Goal: Information Seeking & Learning: Learn about a topic

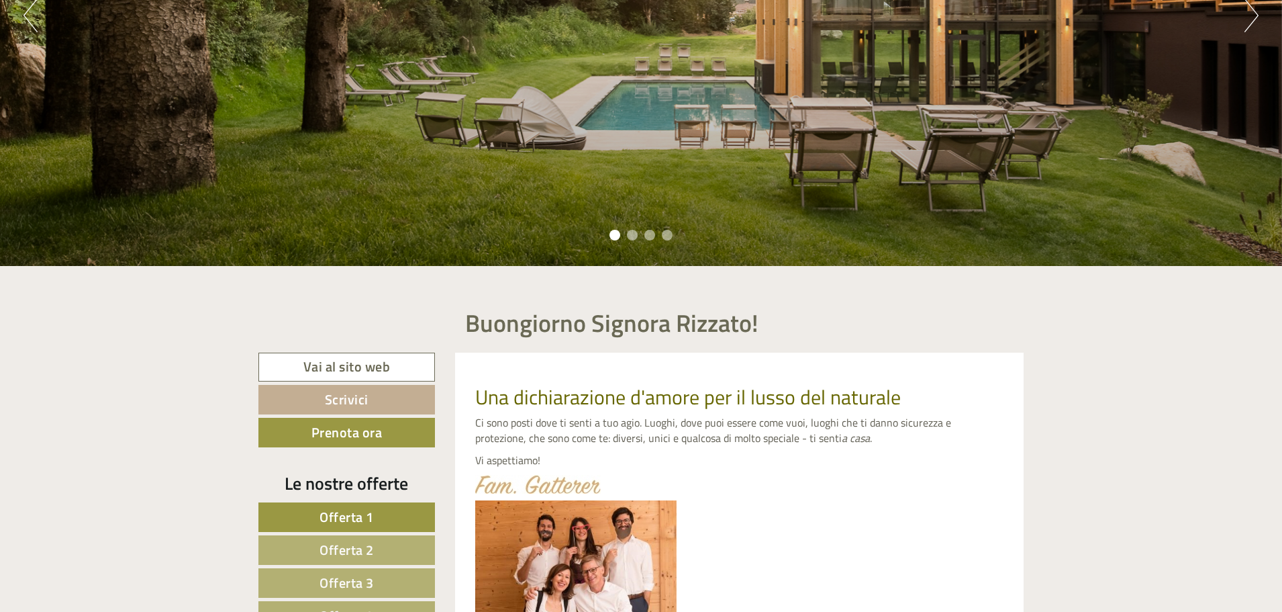
scroll to position [403, 0]
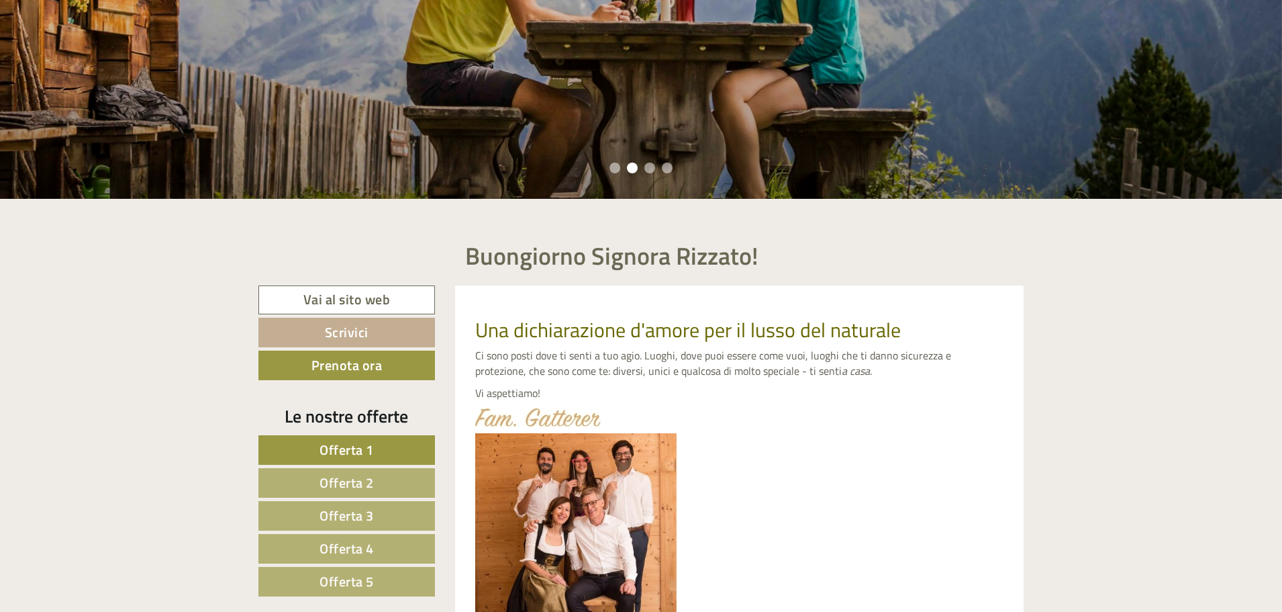
click at [363, 441] on span "Offerta 1" at bounding box center [347, 449] width 54 height 21
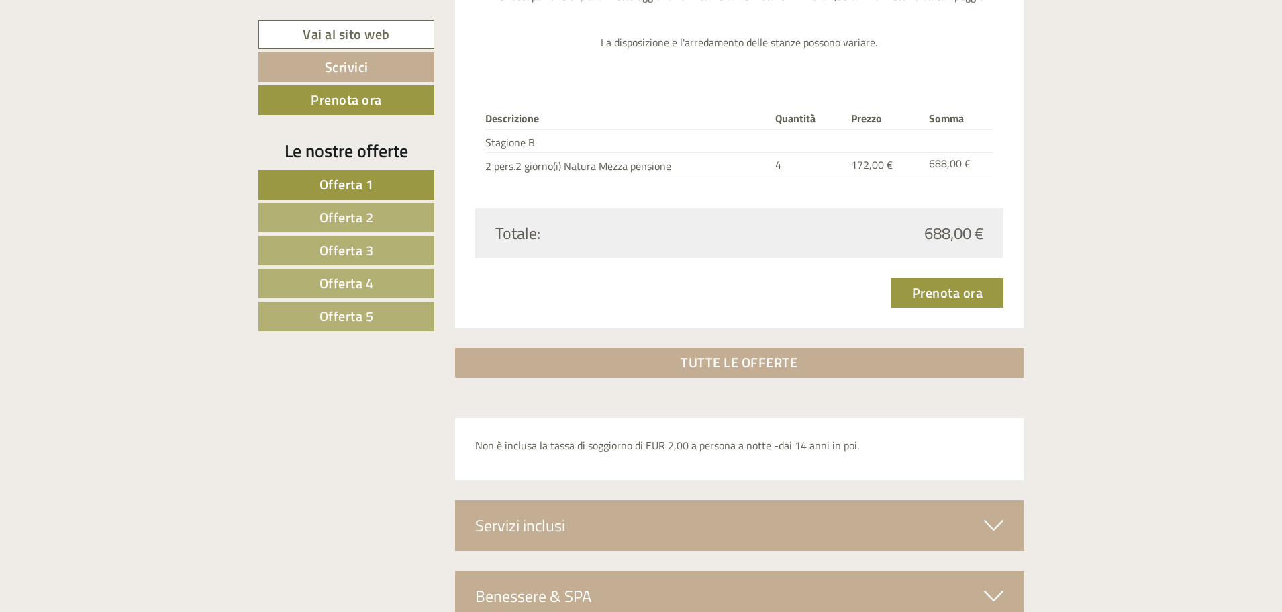
scroll to position [1864, 0]
click at [345, 220] on span "Offerta 2" at bounding box center [347, 217] width 54 height 21
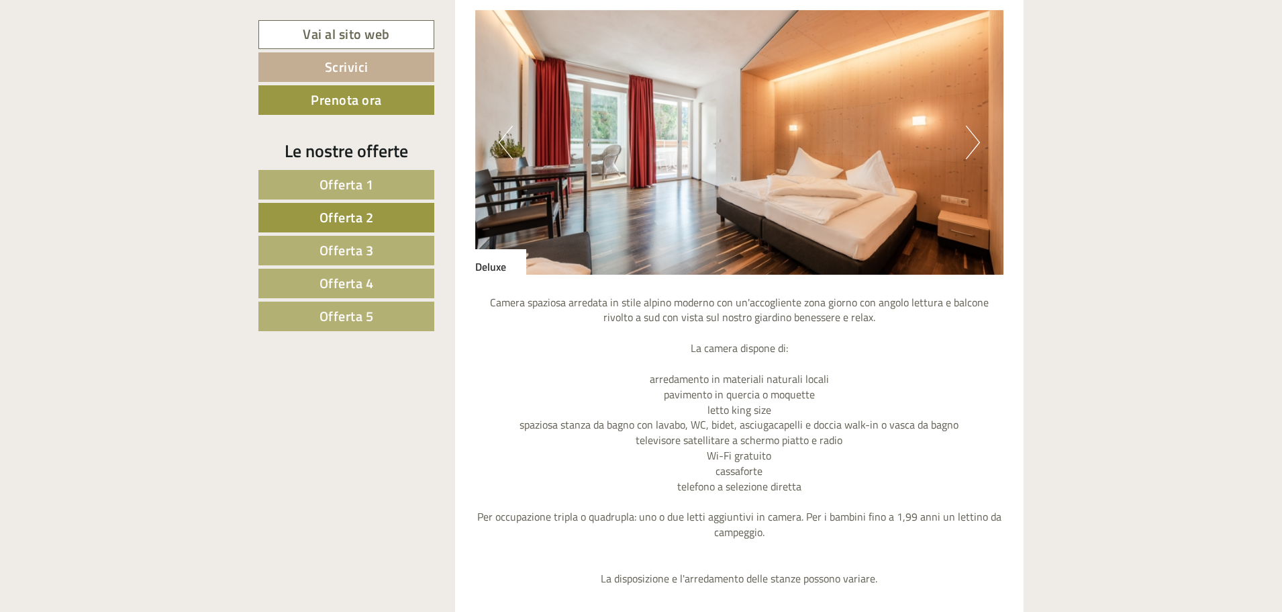
scroll to position [1595, 0]
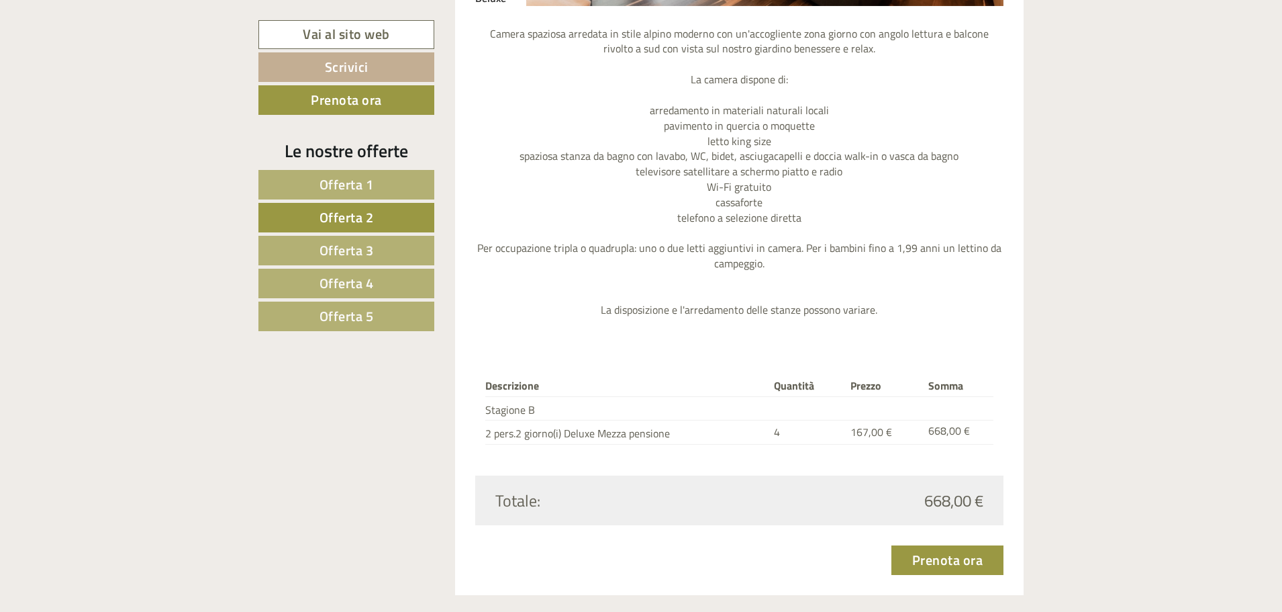
click at [367, 242] on span "Offerta 3" at bounding box center [347, 250] width 54 height 21
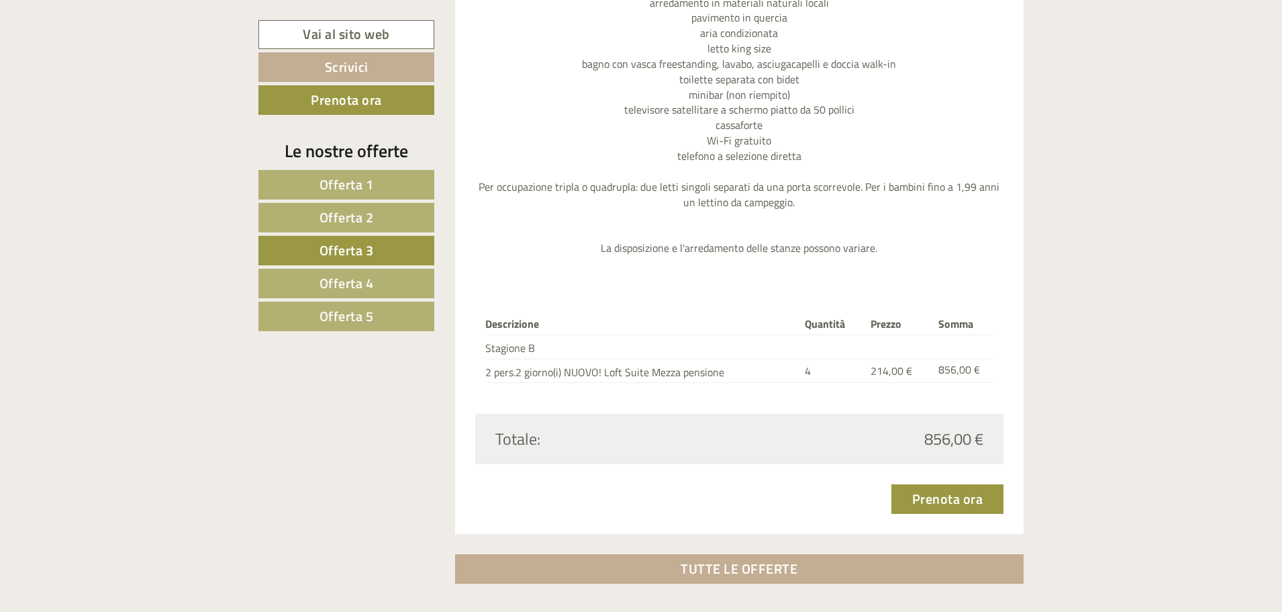
scroll to position [1864, 0]
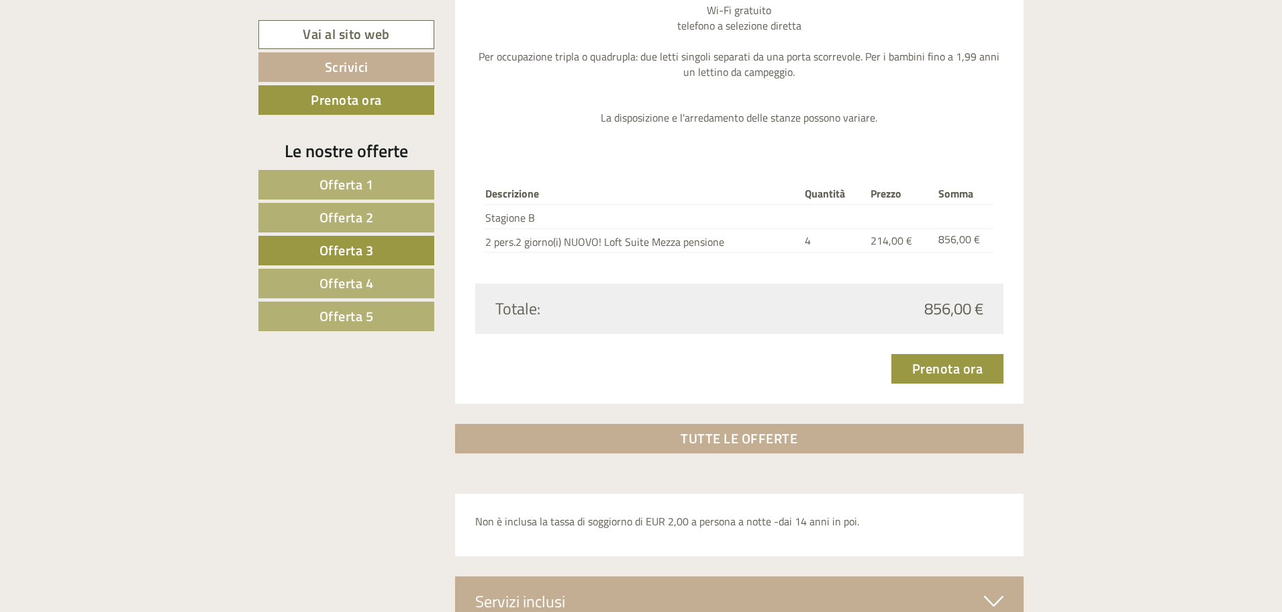
click at [351, 281] on span "Offerta 4" at bounding box center [347, 283] width 54 height 21
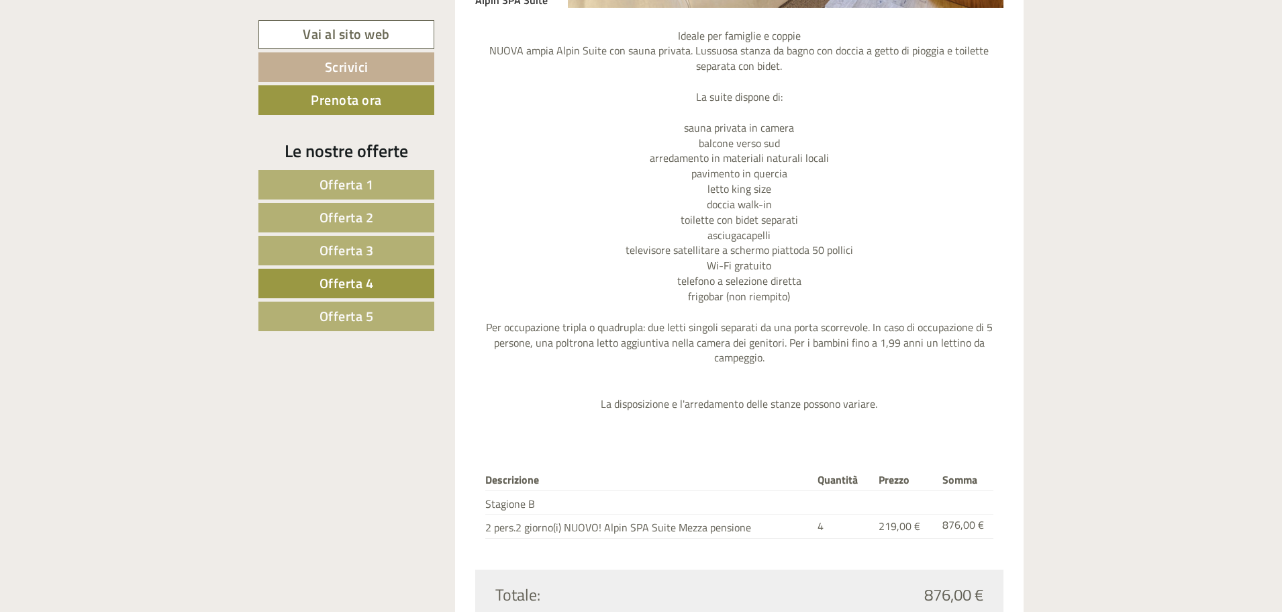
scroll to position [1595, 0]
click at [323, 321] on span "Offerta 5" at bounding box center [347, 315] width 54 height 21
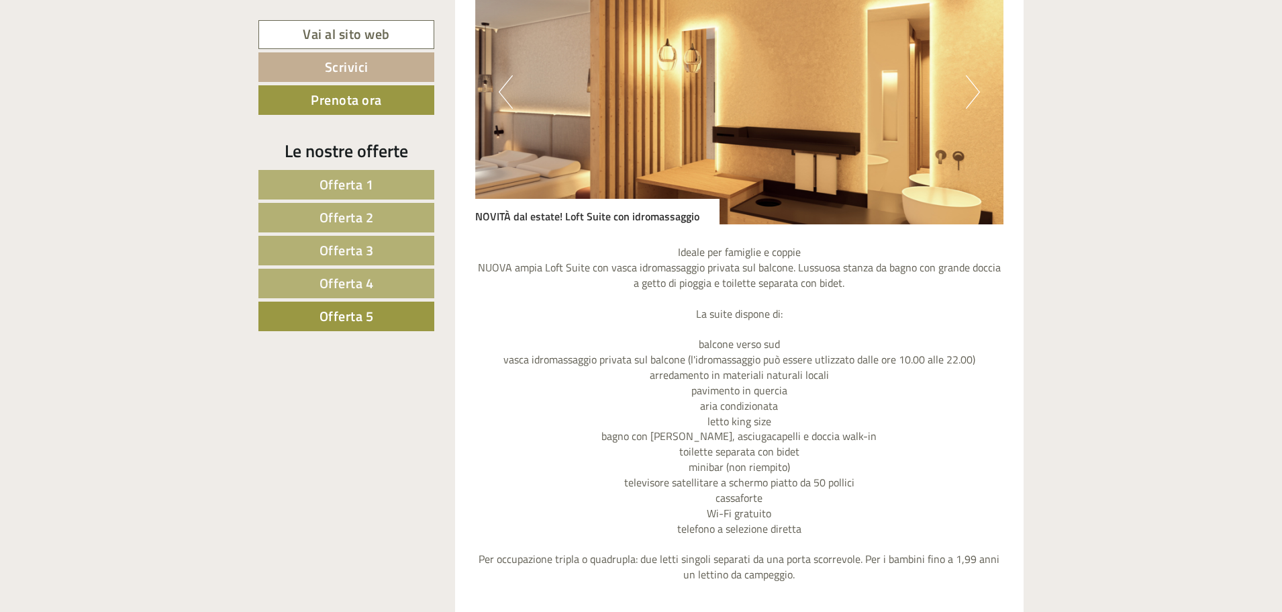
scroll to position [1125, 0]
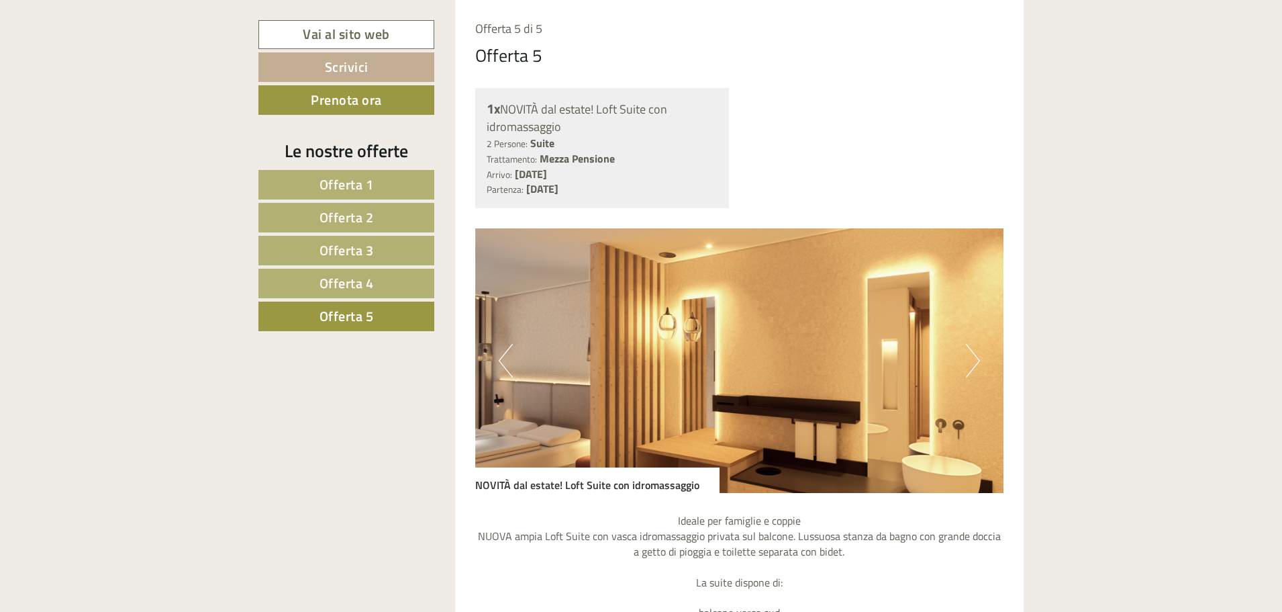
click at [979, 358] on button "Next" at bounding box center [973, 361] width 14 height 34
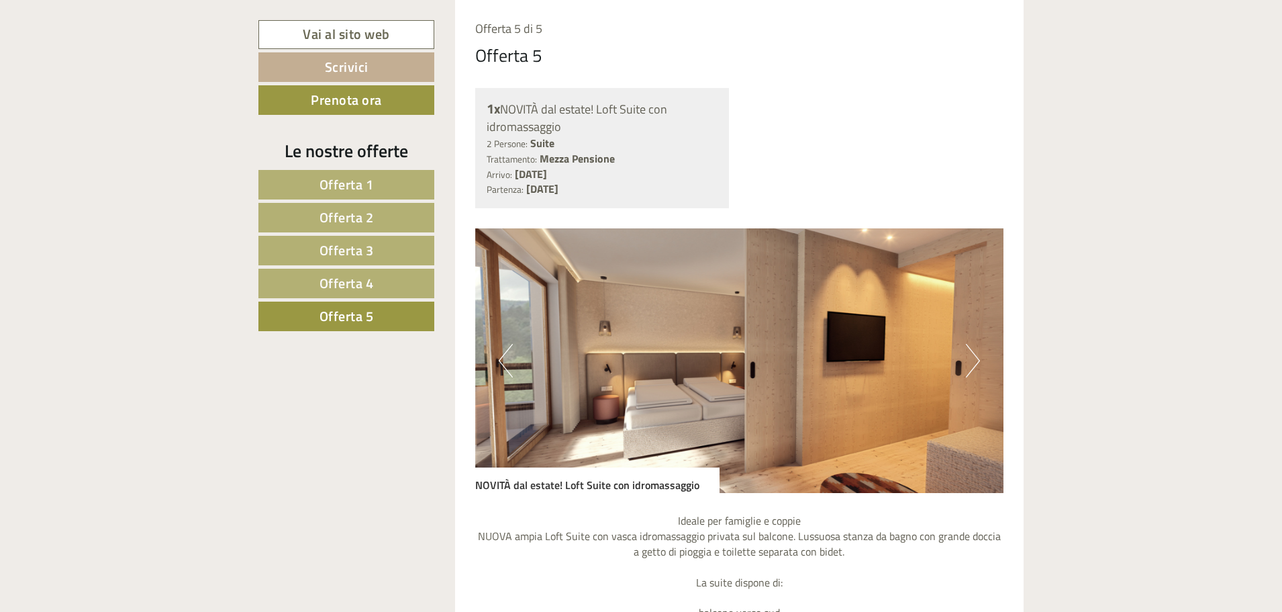
click at [979, 358] on button "Next" at bounding box center [973, 361] width 14 height 34
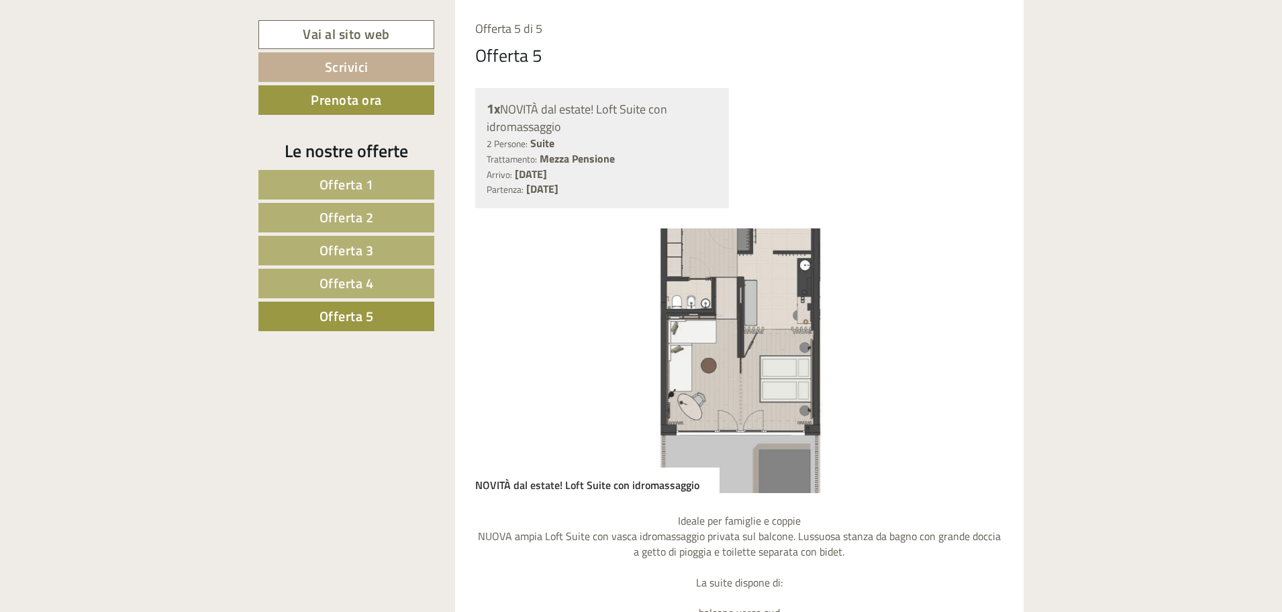
click at [979, 357] on button "Next" at bounding box center [973, 361] width 14 height 34
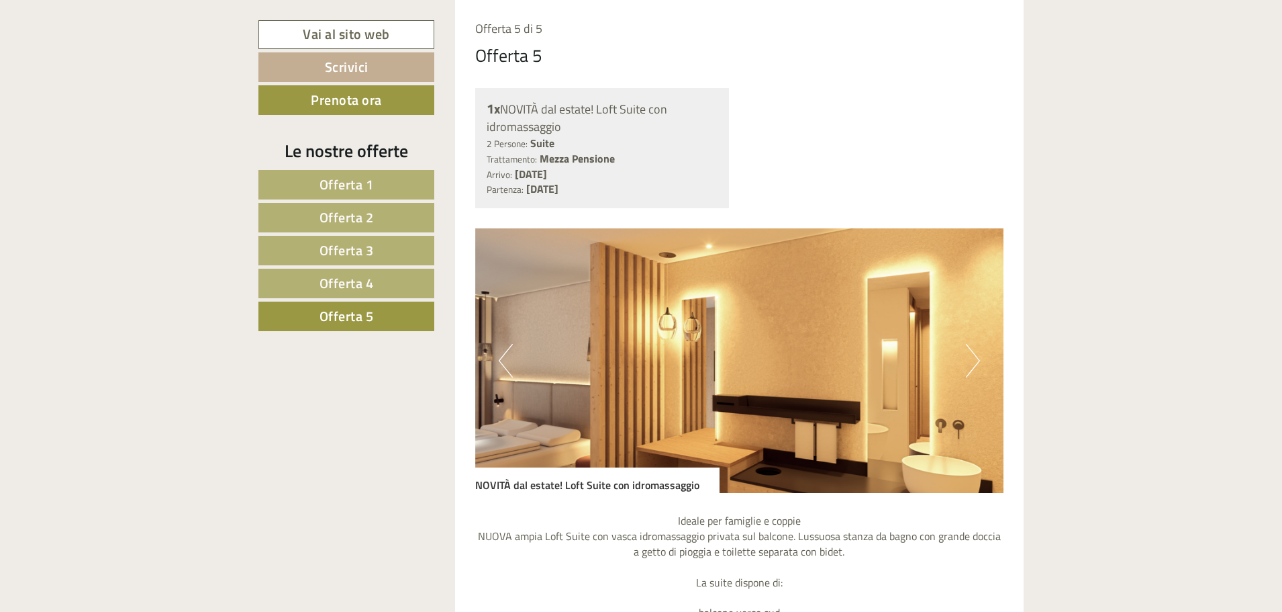
click at [386, 196] on link "Offerta 1" at bounding box center [346, 185] width 176 height 30
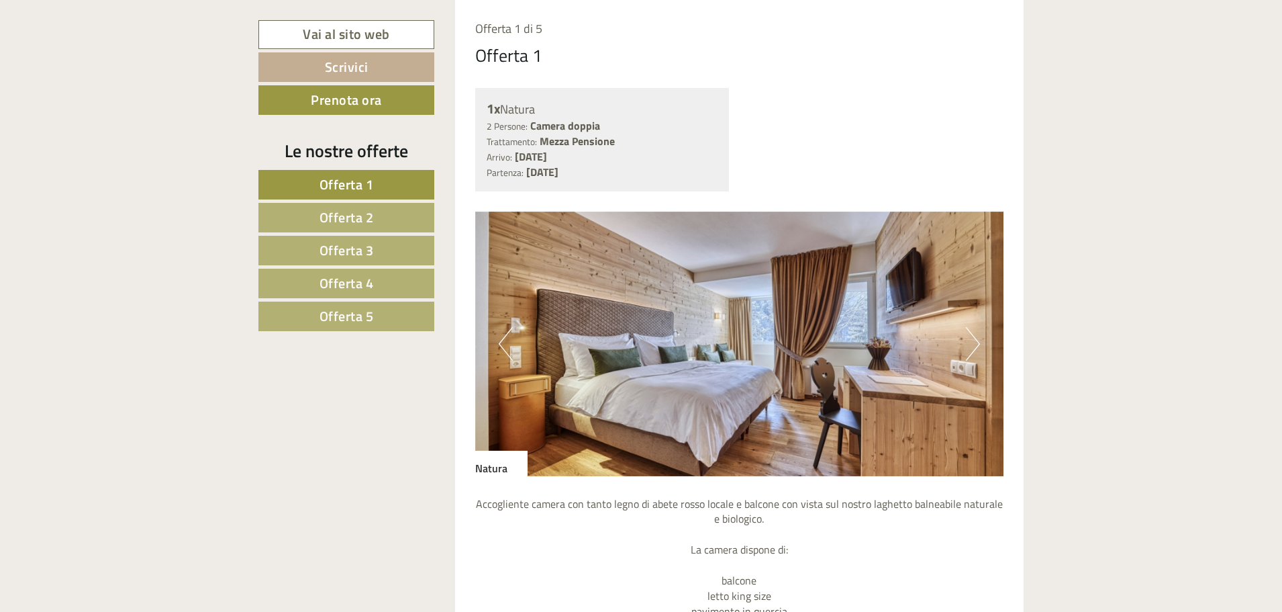
click at [971, 346] on button "Next" at bounding box center [973, 344] width 14 height 34
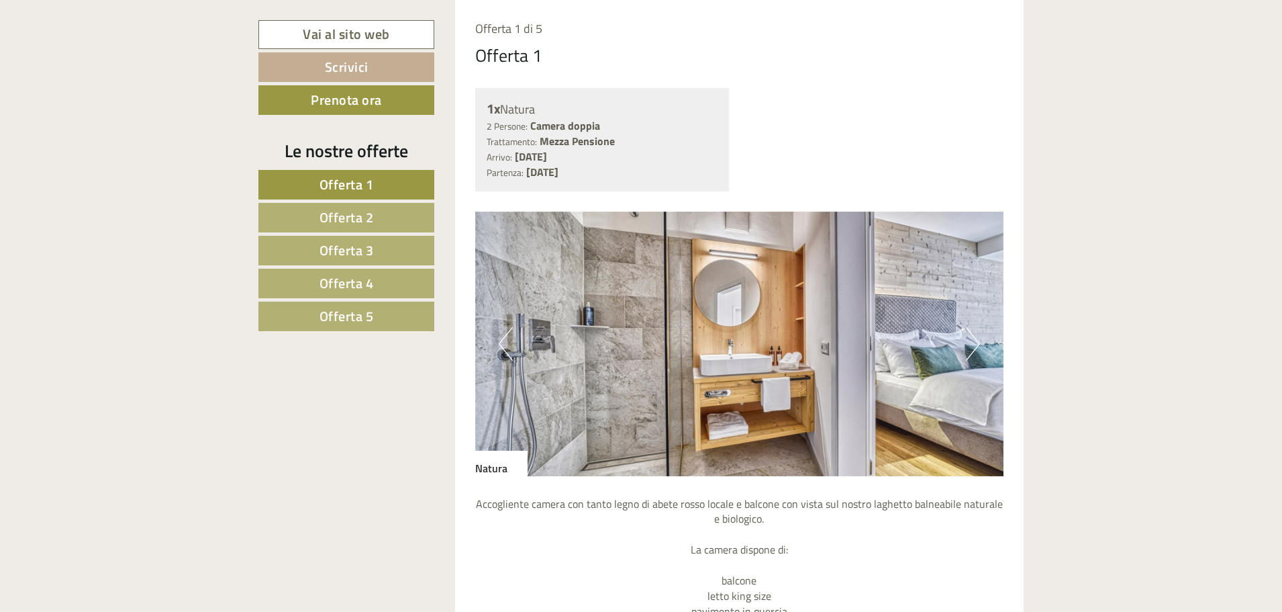
click at [971, 346] on button "Next" at bounding box center [973, 344] width 14 height 34
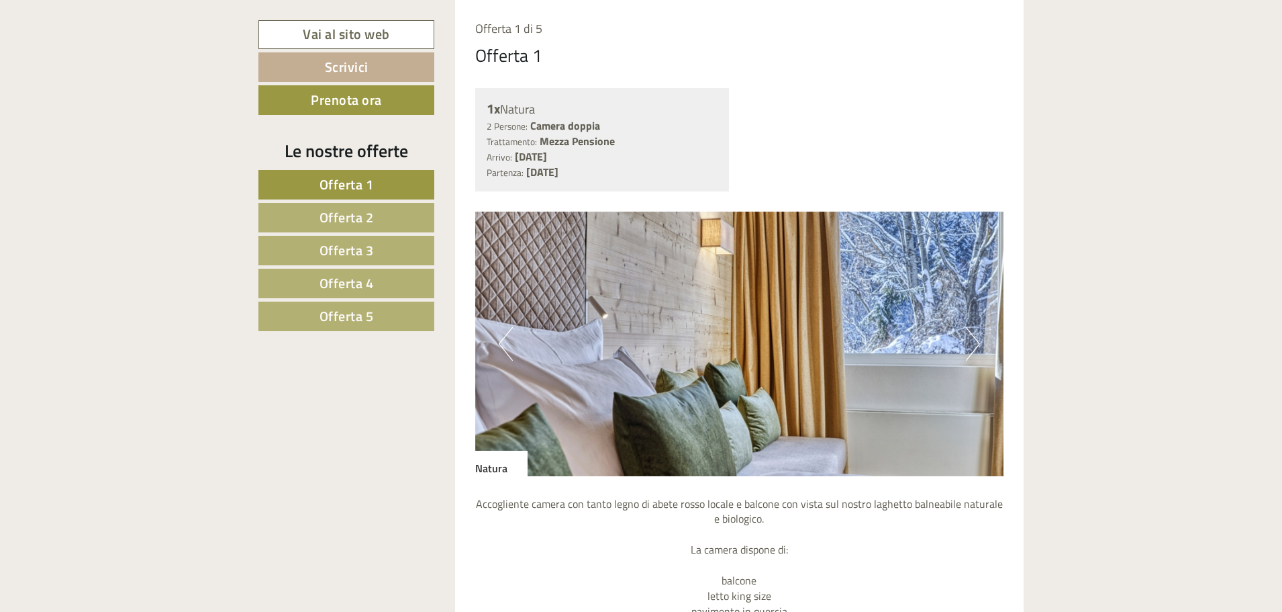
click at [971, 346] on button "Next" at bounding box center [973, 344] width 14 height 34
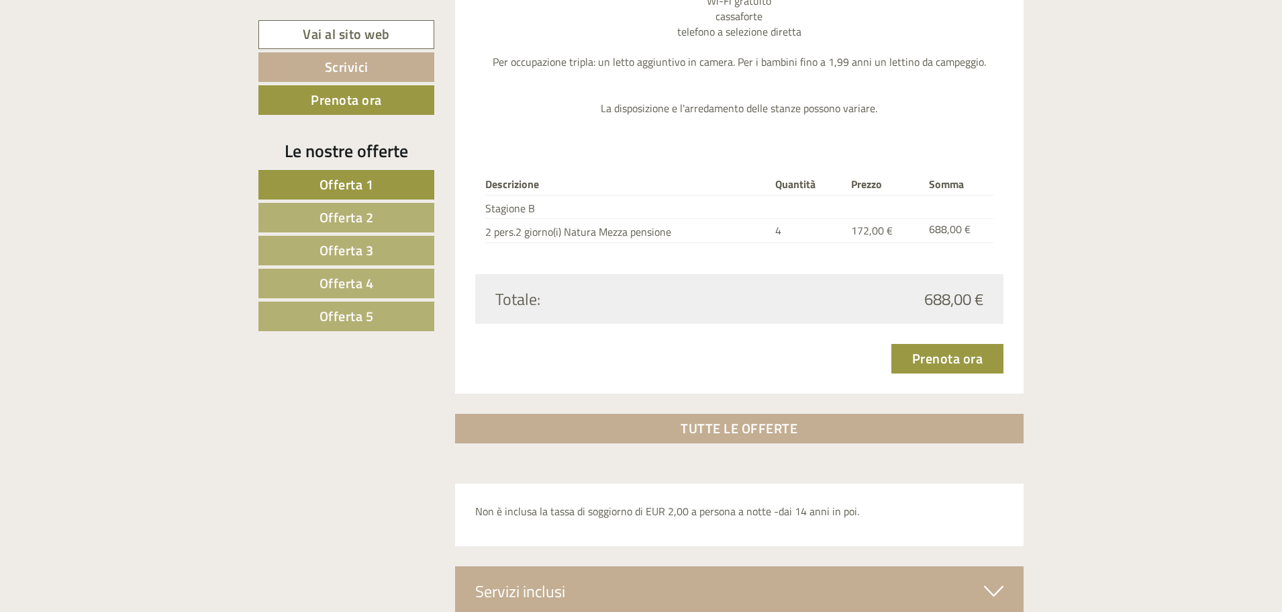
scroll to position [1998, 0]
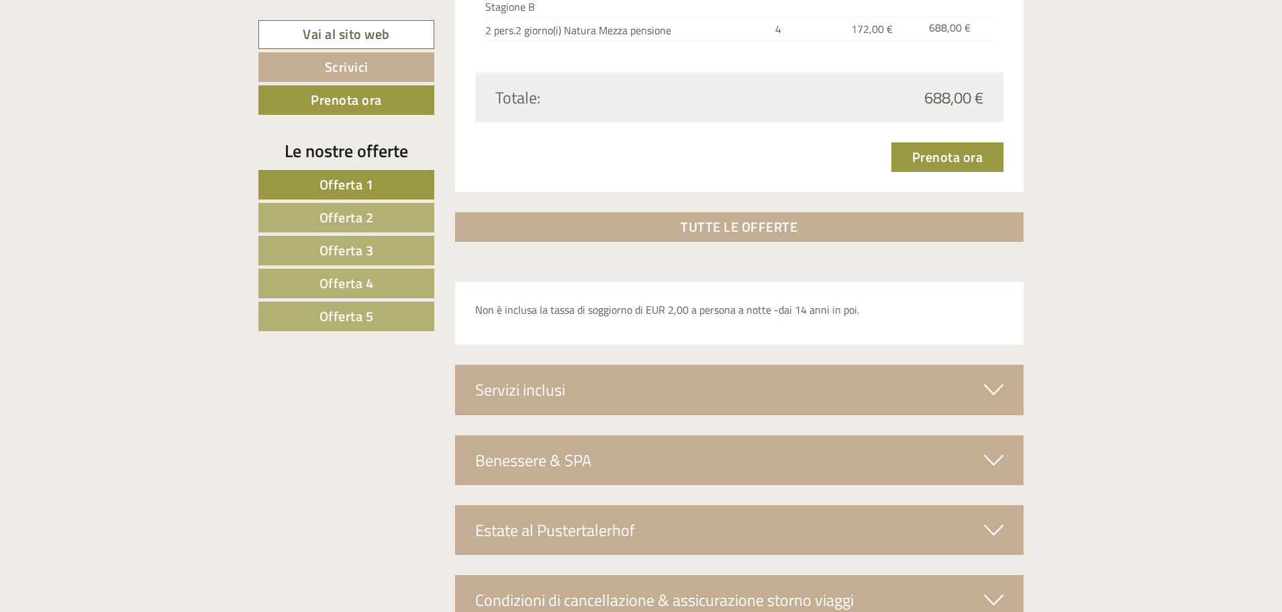
click at [985, 396] on icon at bounding box center [993, 389] width 19 height 23
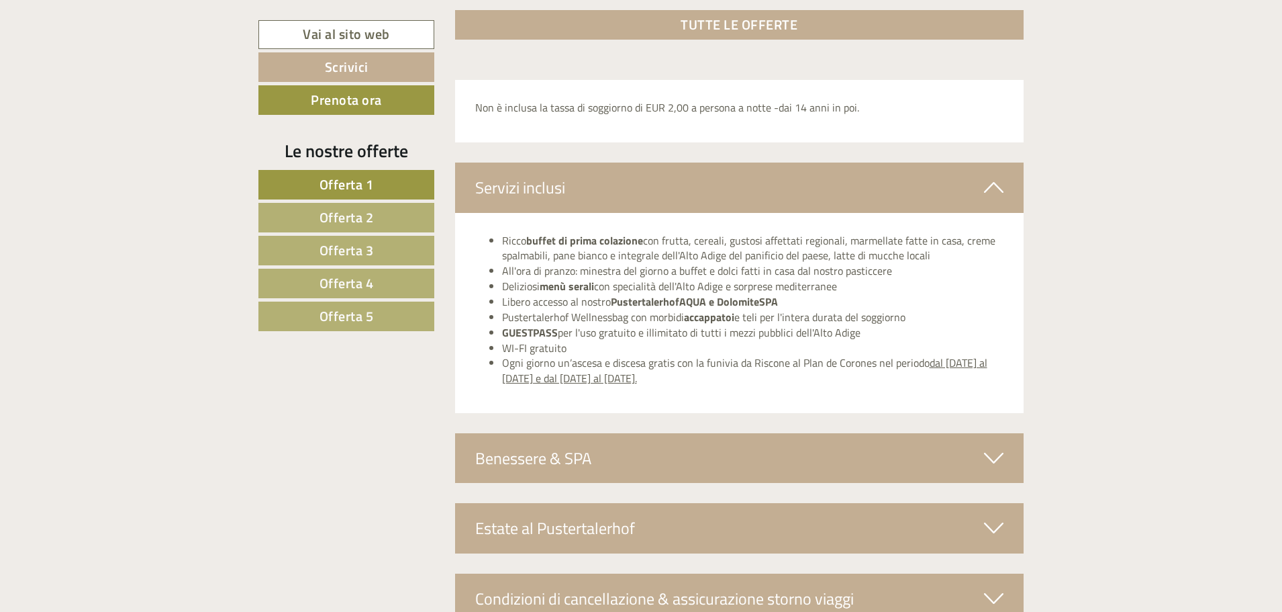
scroll to position [2199, 0]
click at [1000, 446] on div "Benessere & SPA" at bounding box center [739, 459] width 569 height 50
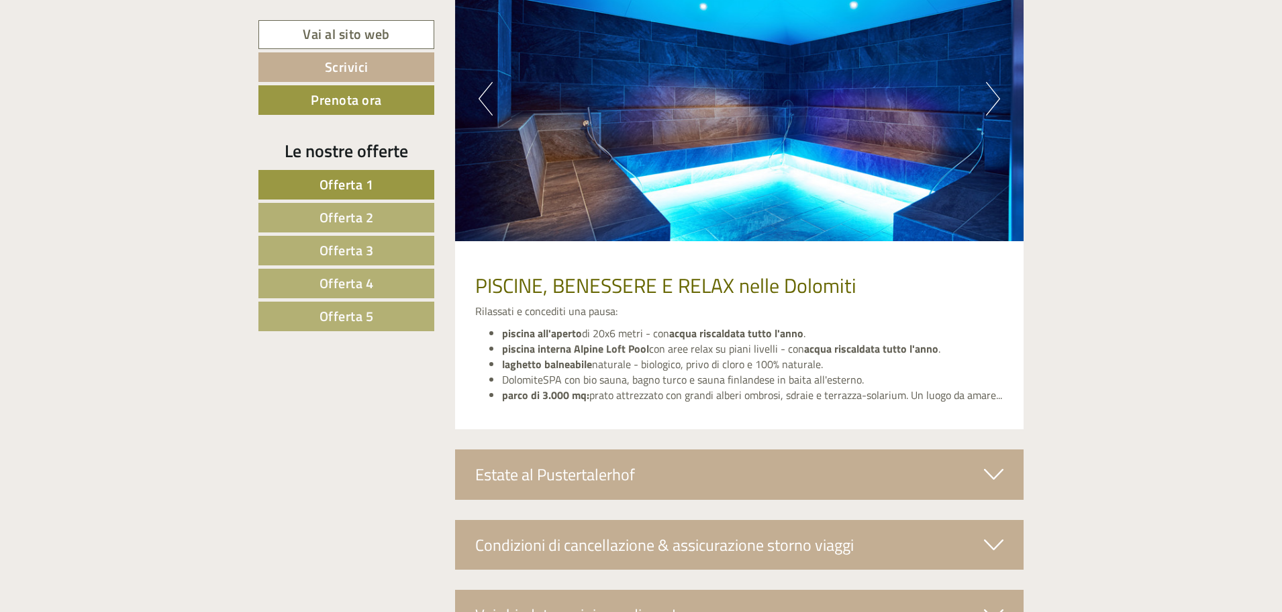
scroll to position [2803, 0]
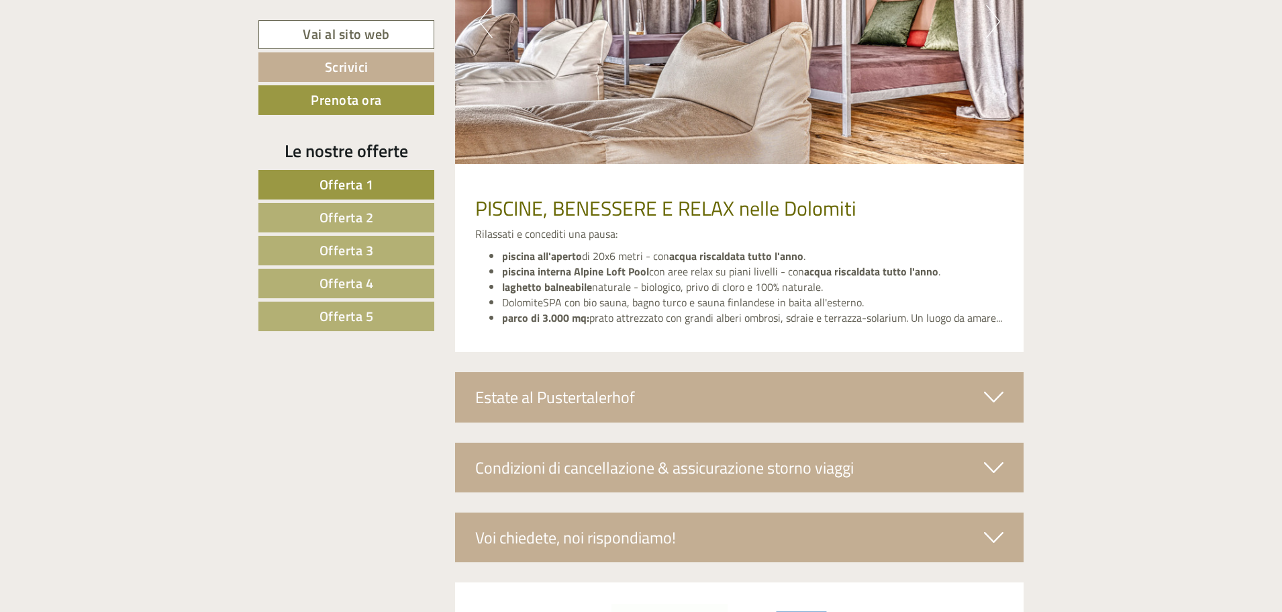
click at [986, 391] on icon at bounding box center [993, 396] width 19 height 23
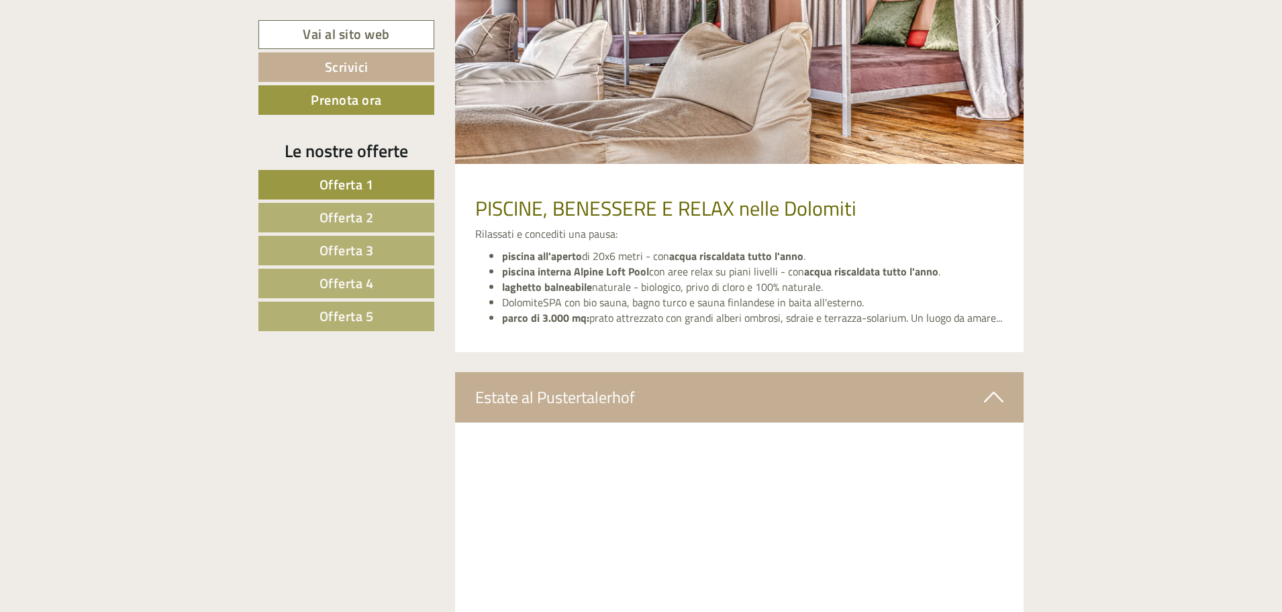
scroll to position [2736, 0]
